Goal: Check status: Check status

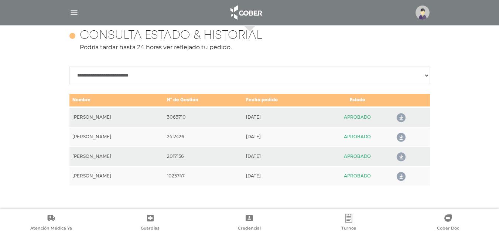
scroll to position [321, 0]
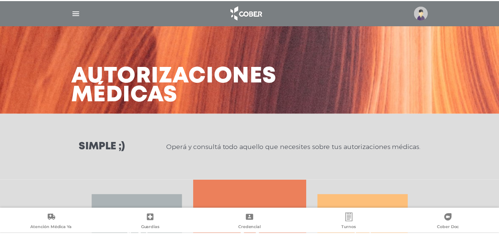
scroll to position [137, 0]
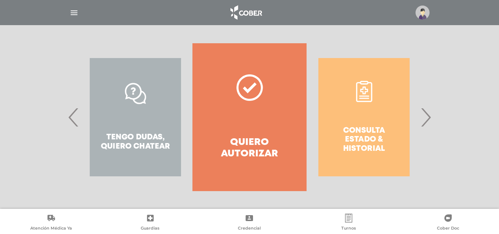
drag, startPoint x: 203, startPoint y: 109, endPoint x: 165, endPoint y: 107, distance: 38.1
click at [165, 107] on div "Consulta estado & historial Prácticas de autorización automática Tengo dudas, q…" at bounding box center [422, 117] width 1144 height 148
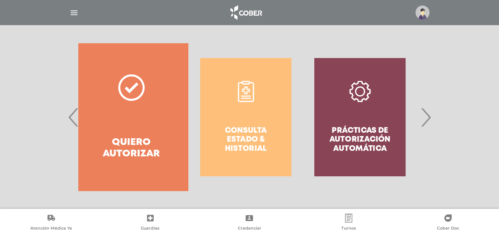
drag, startPoint x: 183, startPoint y: 123, endPoint x: 130, endPoint y: 127, distance: 52.6
click at [130, 127] on link "Quiero autorizar" at bounding box center [131, 117] width 114 height 148
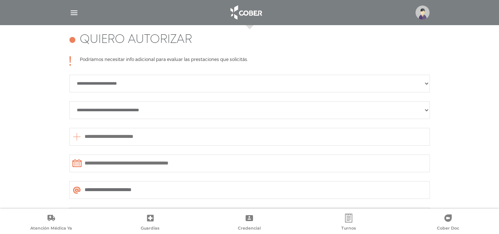
click at [197, 123] on div "**********" at bounding box center [249, 140] width 361 height 169
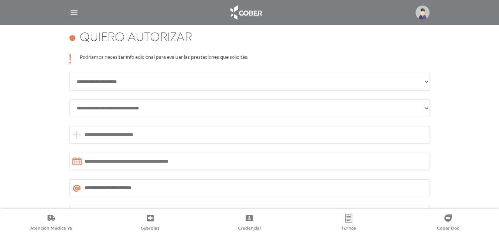
click at [0, 110] on div "**********" at bounding box center [249, 152] width 499 height 268
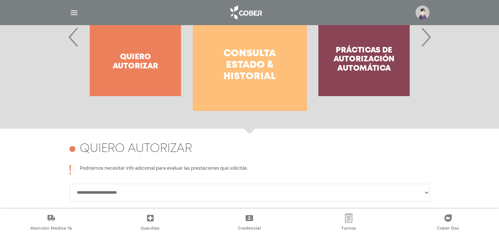
click at [285, 72] on h4 "Consulta estado & historial" at bounding box center [250, 65] width 88 height 35
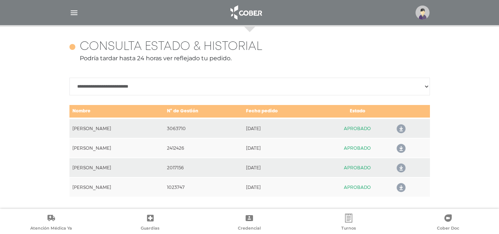
scroll to position [321, 0]
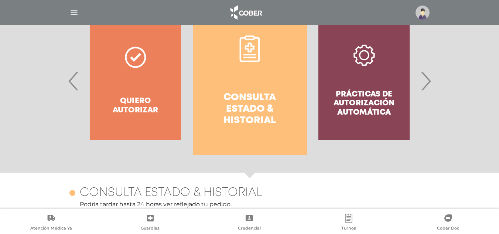
click at [275, 88] on link "Consulta estado & historial" at bounding box center [250, 81] width 114 height 148
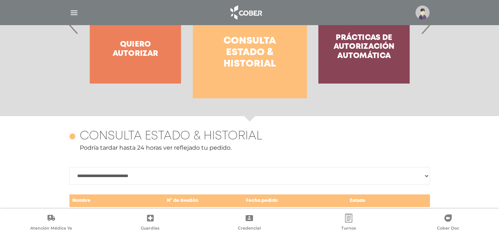
scroll to position [210, 0]
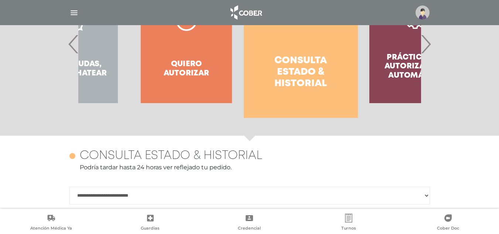
drag, startPoint x: 255, startPoint y: 79, endPoint x: 311, endPoint y: 71, distance: 55.7
click at [310, 71] on h4 "Consulta estado & historial" at bounding box center [301, 72] width 88 height 35
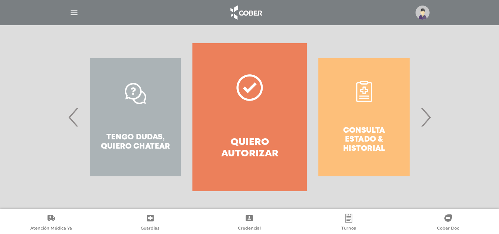
click at [275, 69] on link "Quiero autorizar" at bounding box center [250, 117] width 114 height 148
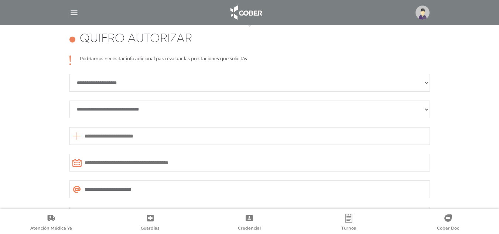
scroll to position [328, 0]
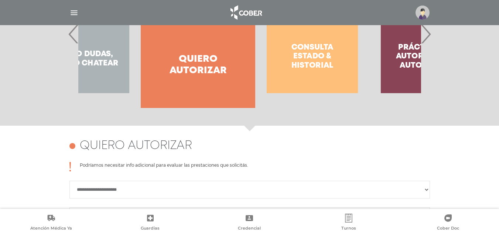
drag, startPoint x: 283, startPoint y: 83, endPoint x: 232, endPoint y: 83, distance: 51.4
click at [232, 83] on link "Quiero autorizar" at bounding box center [198, 34] width 114 height 148
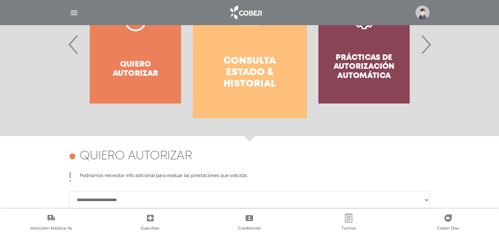
click at [246, 56] on h4 "Consulta estado & historial" at bounding box center [250, 72] width 88 height 35
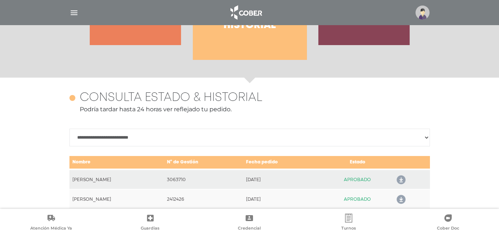
scroll to position [321, 0]
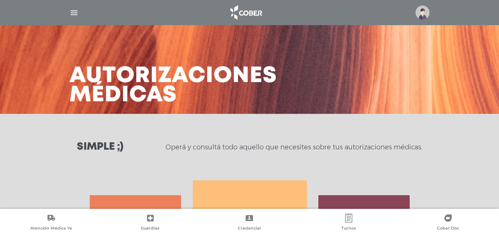
scroll to position [321, 0]
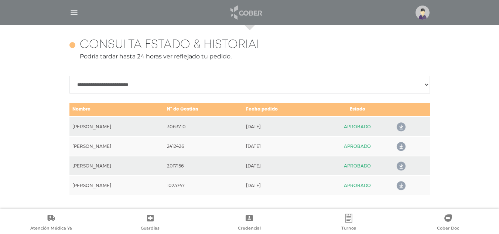
click at [244, 11] on img at bounding box center [246, 13] width 39 height 18
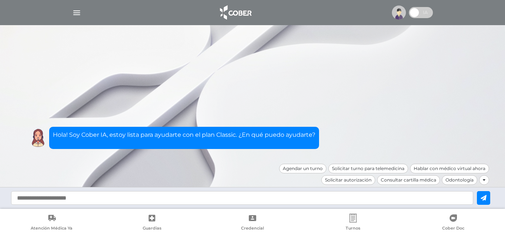
click at [75, 17] on img "button" at bounding box center [76, 12] width 9 height 9
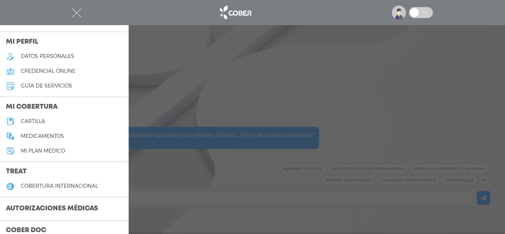
scroll to position [74, 0]
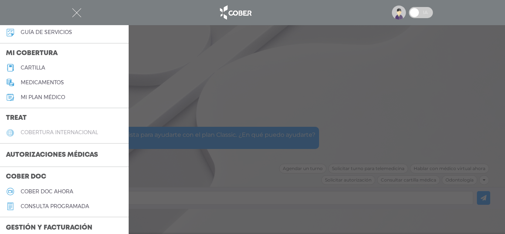
click at [73, 147] on link "Autorizaciones médicas" at bounding box center [64, 155] width 129 height 17
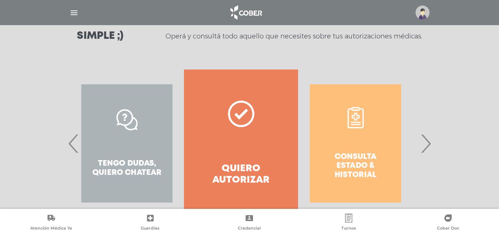
drag, startPoint x: 319, startPoint y: 138, endPoint x: 256, endPoint y: 137, distance: 63.6
click at [299, 137] on div "Consulta estado & historial" at bounding box center [356, 143] width 114 height 148
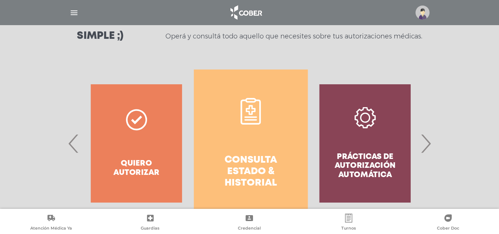
click at [239, 126] on link "Consulta estado & historial" at bounding box center [251, 143] width 114 height 148
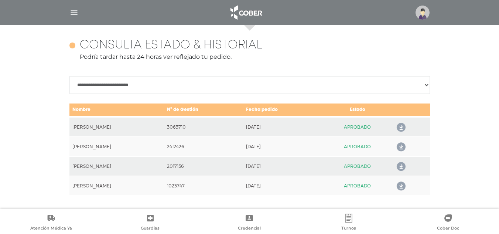
scroll to position [321, 0]
